Goal: Information Seeking & Learning: Learn about a topic

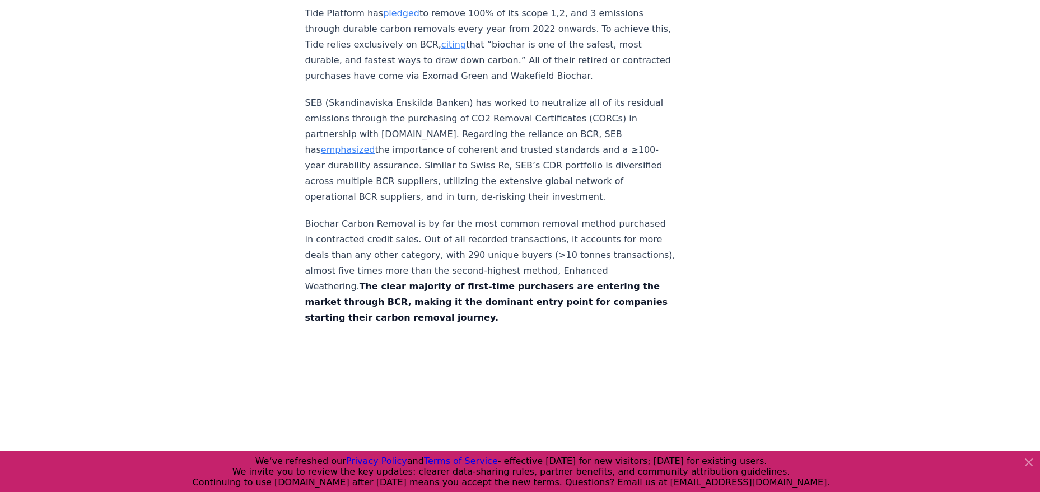
scroll to position [5420, 0]
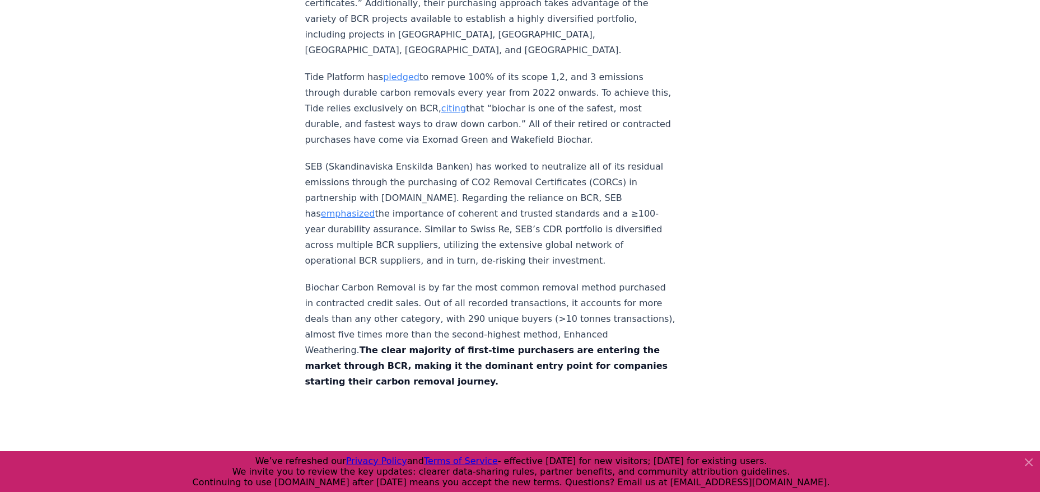
scroll to position [5484, 0]
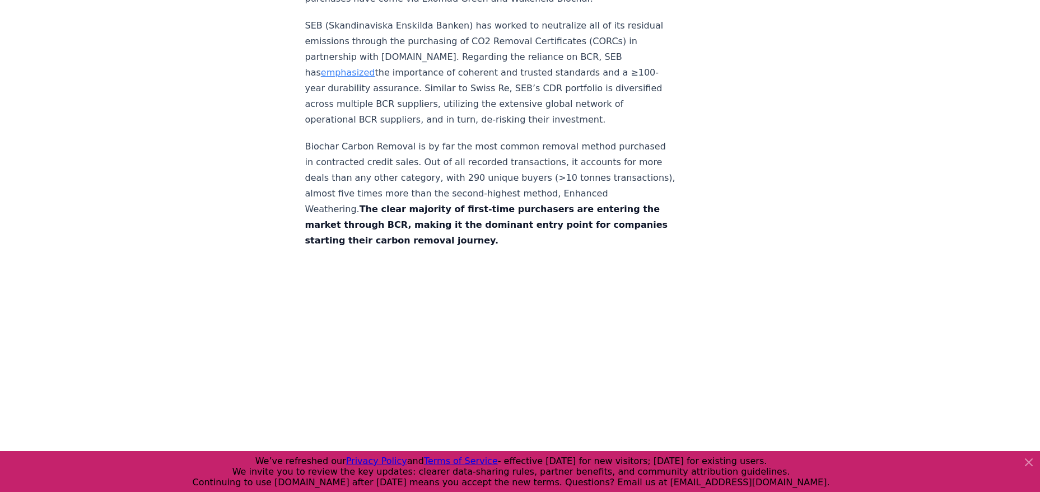
scroll to position [5486, 0]
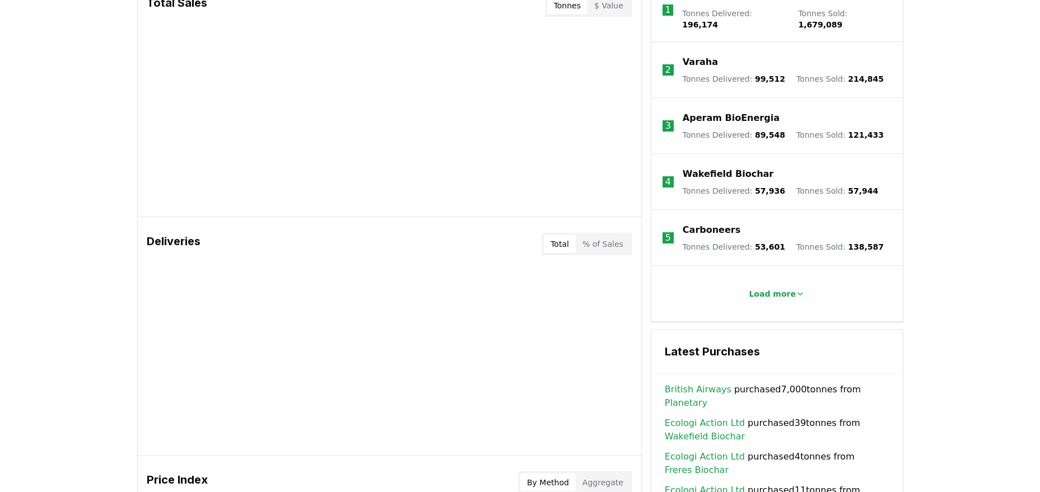
scroll to position [394, 0]
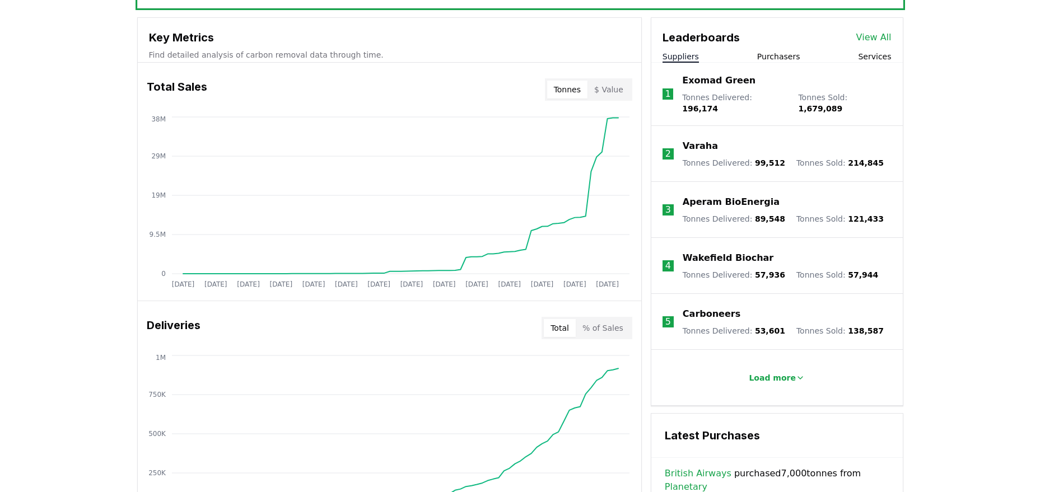
click at [557, 92] on button "Tonnes" at bounding box center [567, 90] width 40 height 18
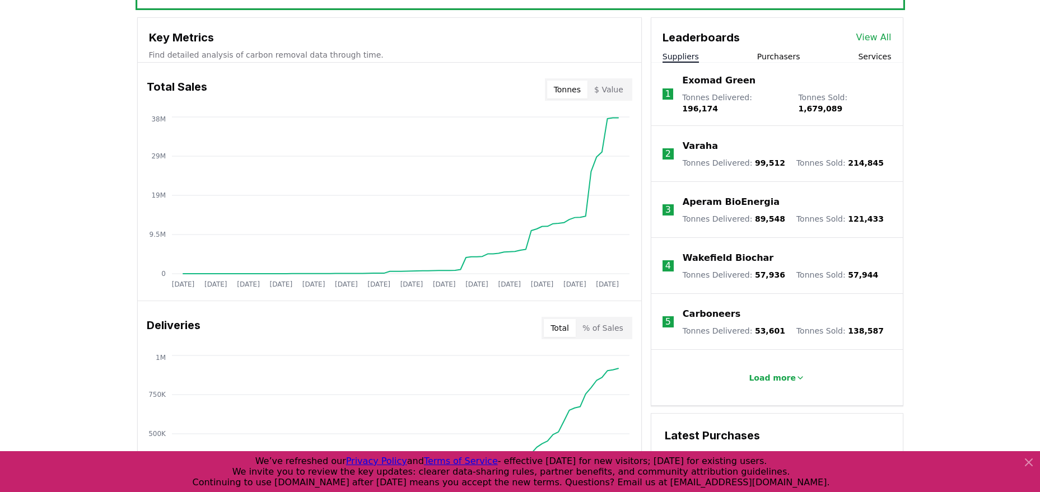
click at [620, 91] on button "$ Value" at bounding box center [608, 90] width 43 height 18
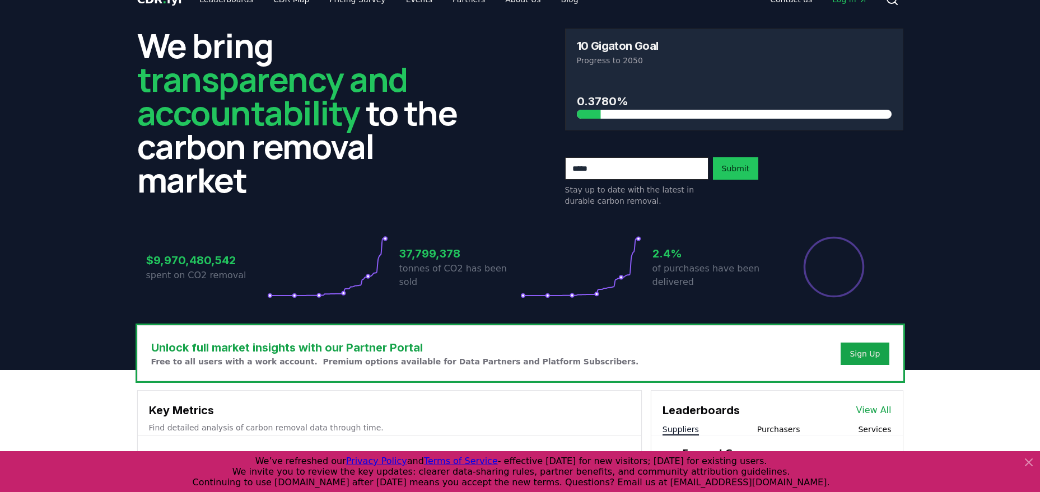
scroll to position [0, 0]
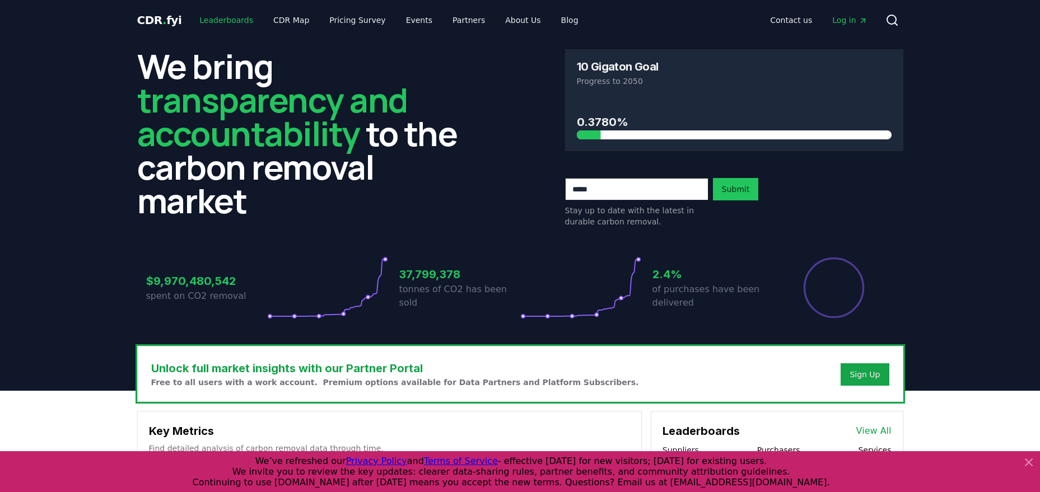
click at [231, 21] on link "Leaderboards" at bounding box center [226, 20] width 72 height 20
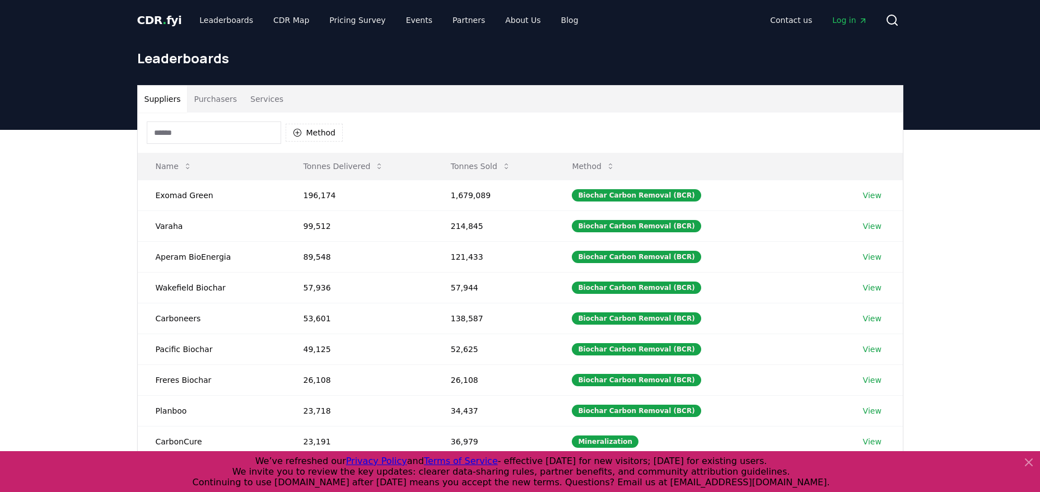
click at [244, 95] on button "Services" at bounding box center [267, 99] width 46 height 27
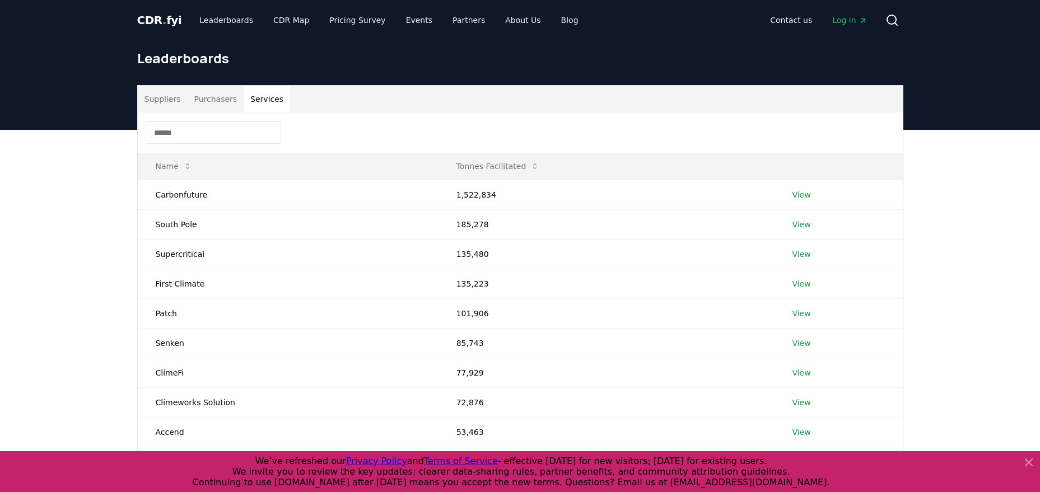
drag, startPoint x: 208, startPoint y: 103, endPoint x: 200, endPoint y: 102, distance: 7.4
click at [207, 103] on button "Purchasers" at bounding box center [215, 99] width 57 height 27
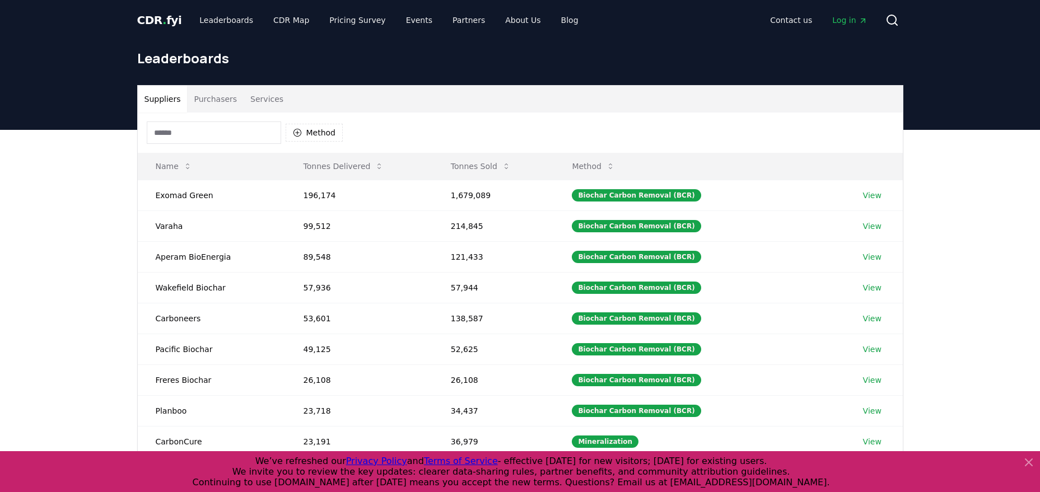
click at [146, 98] on button "Suppliers" at bounding box center [163, 99] width 50 height 27
click at [156, 21] on span "CDR . fyi" at bounding box center [159, 19] width 45 height 13
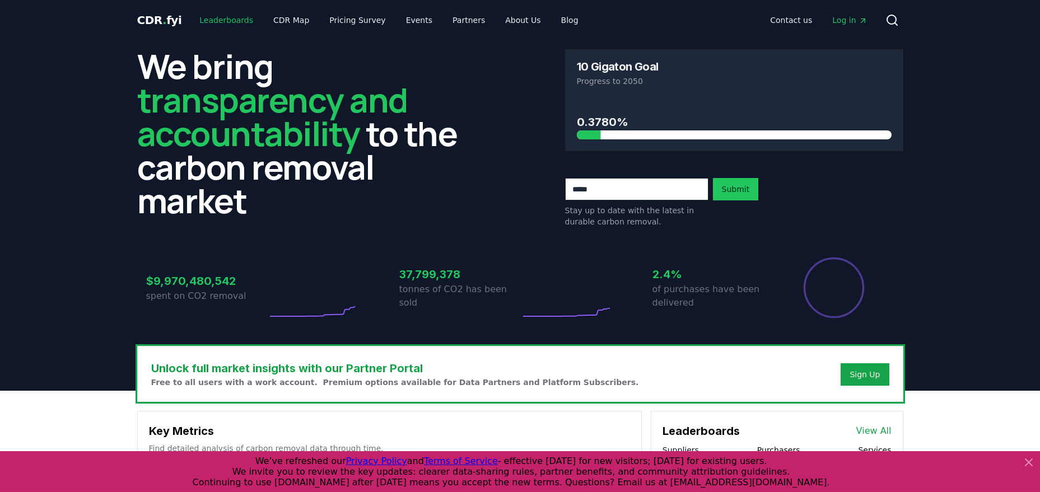
click at [231, 22] on link "Leaderboards" at bounding box center [226, 20] width 72 height 20
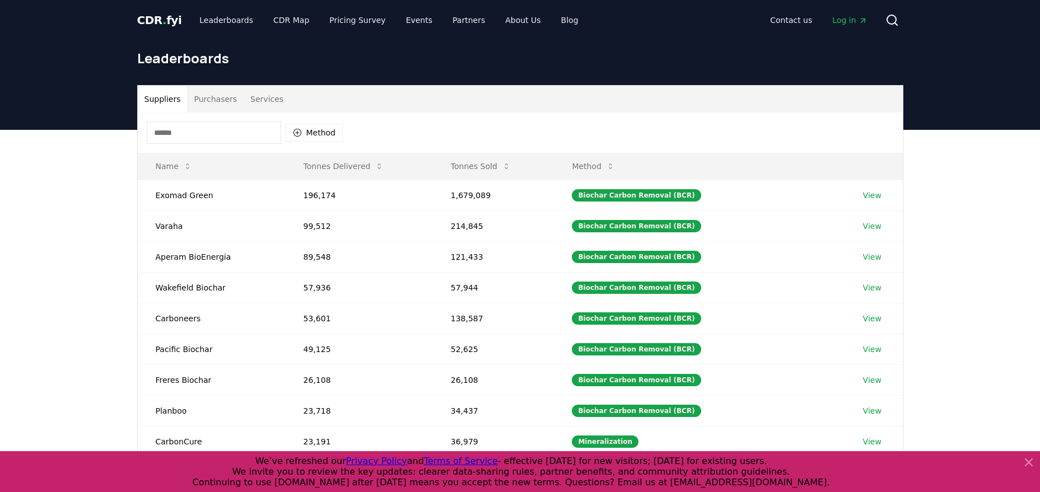
click at [169, 24] on span "CDR . fyi" at bounding box center [159, 19] width 45 height 13
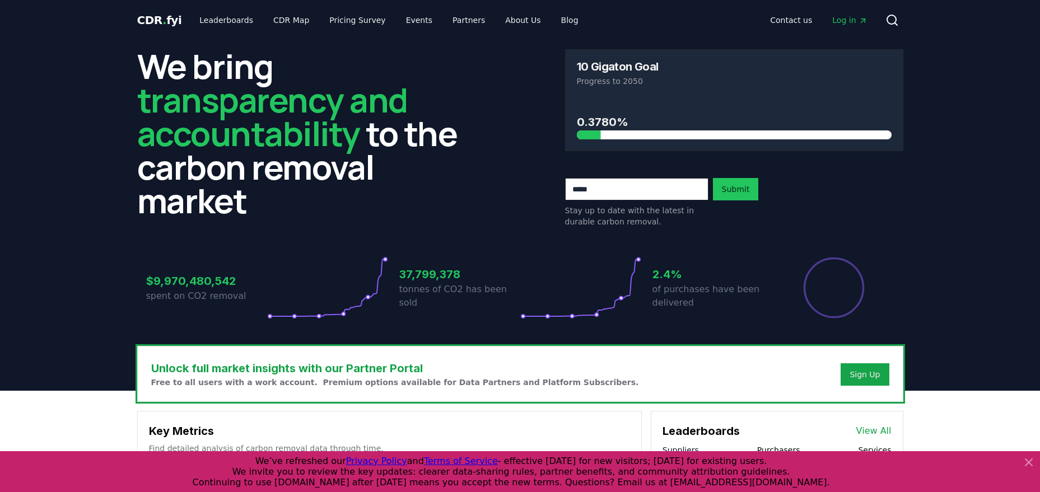
click at [836, 24] on span "Log in" at bounding box center [849, 20] width 35 height 11
